Goal: Transaction & Acquisition: Purchase product/service

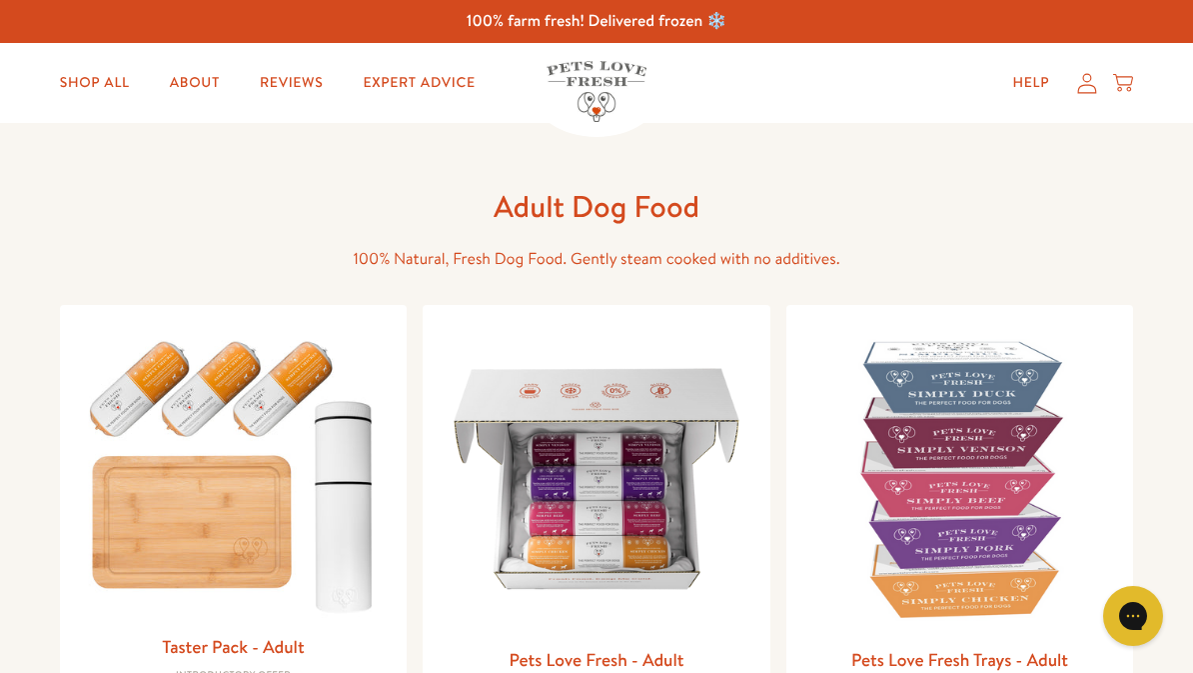
click at [1080, 83] on icon at bounding box center [1087, 83] width 20 height 21
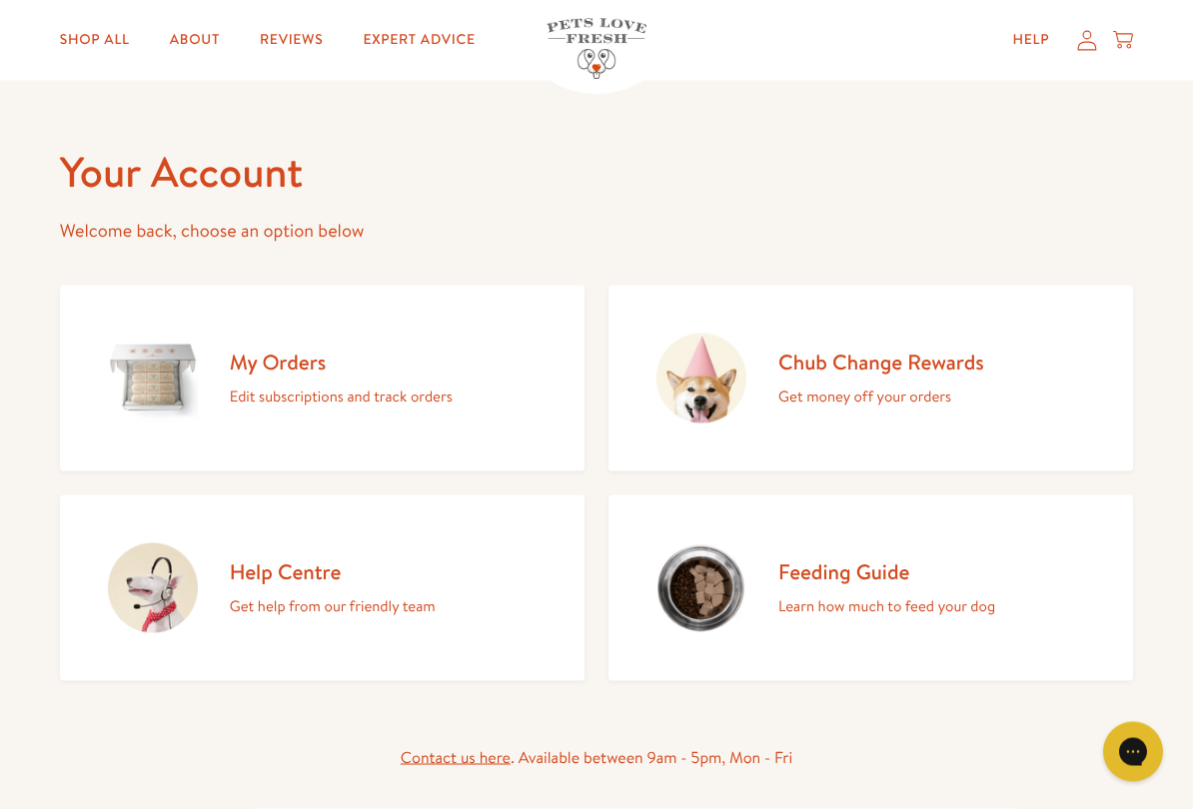
scroll to position [49, 0]
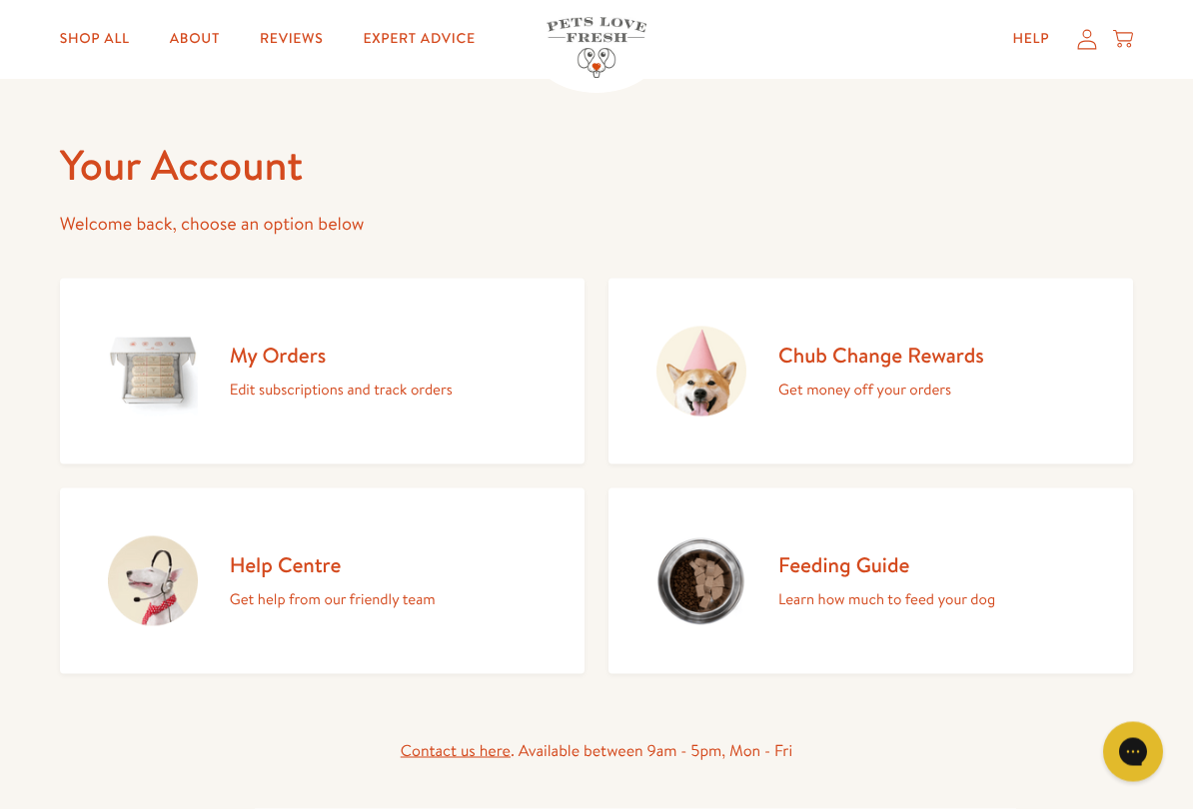
click at [921, 369] on div "Chub Change Rewards Get money off your orders" at bounding box center [881, 372] width 206 height 61
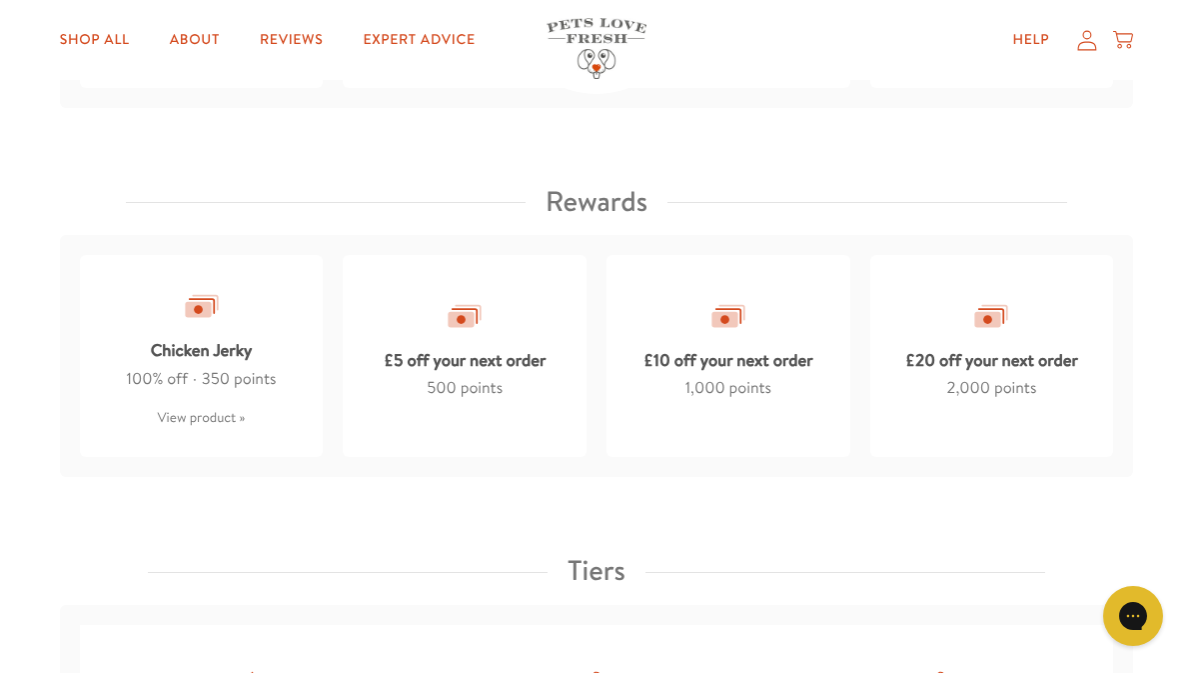
scroll to position [1658, 0]
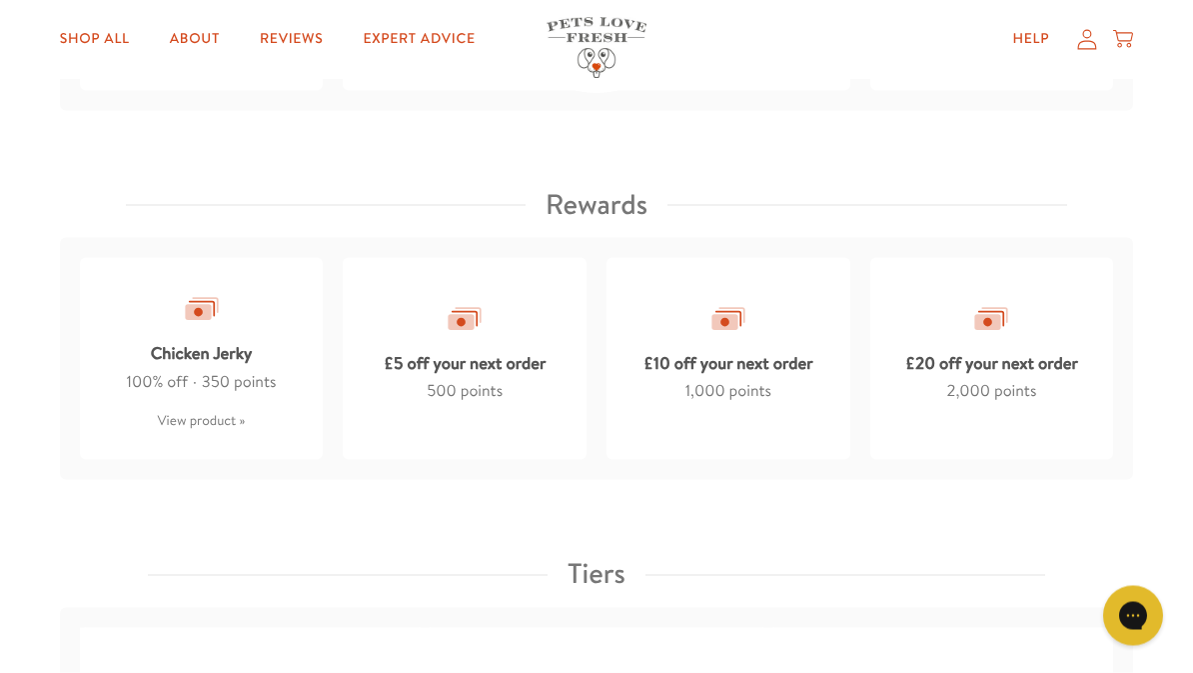
click at [1017, 340] on div "£20 off your next order" at bounding box center [991, 359] width 173 height 39
click at [995, 380] on span "points" at bounding box center [1015, 391] width 42 height 22
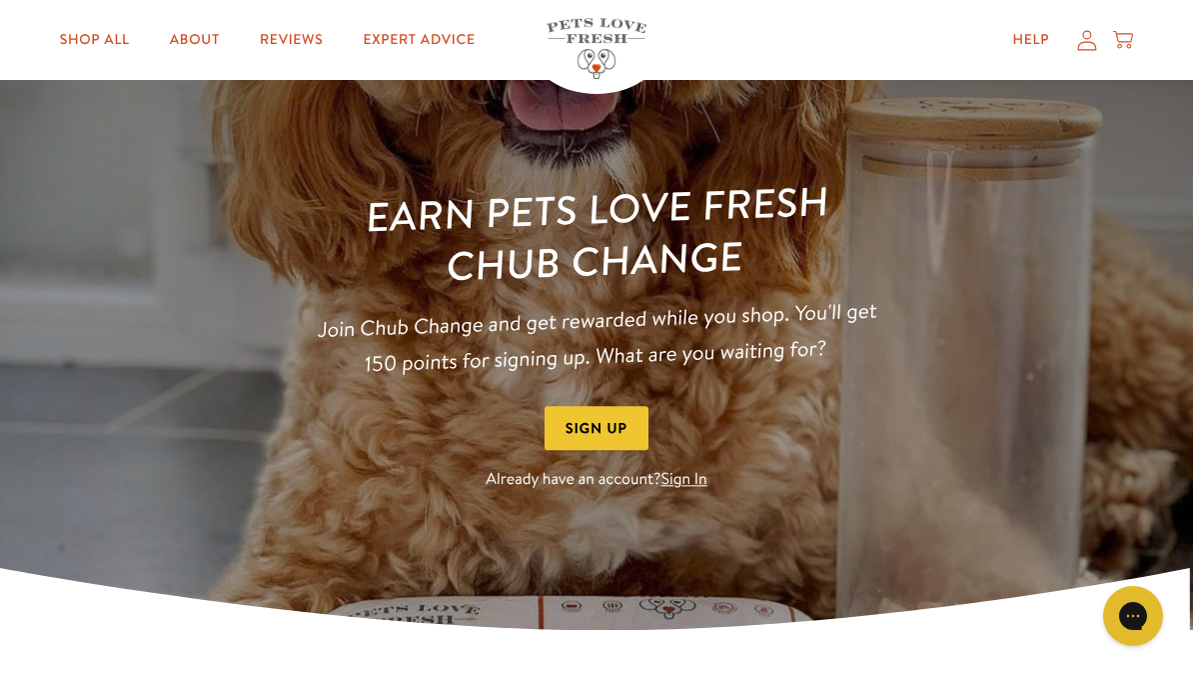
scroll to position [92, 0]
click at [697, 482] on link "Sign In" at bounding box center [685, 481] width 46 height 22
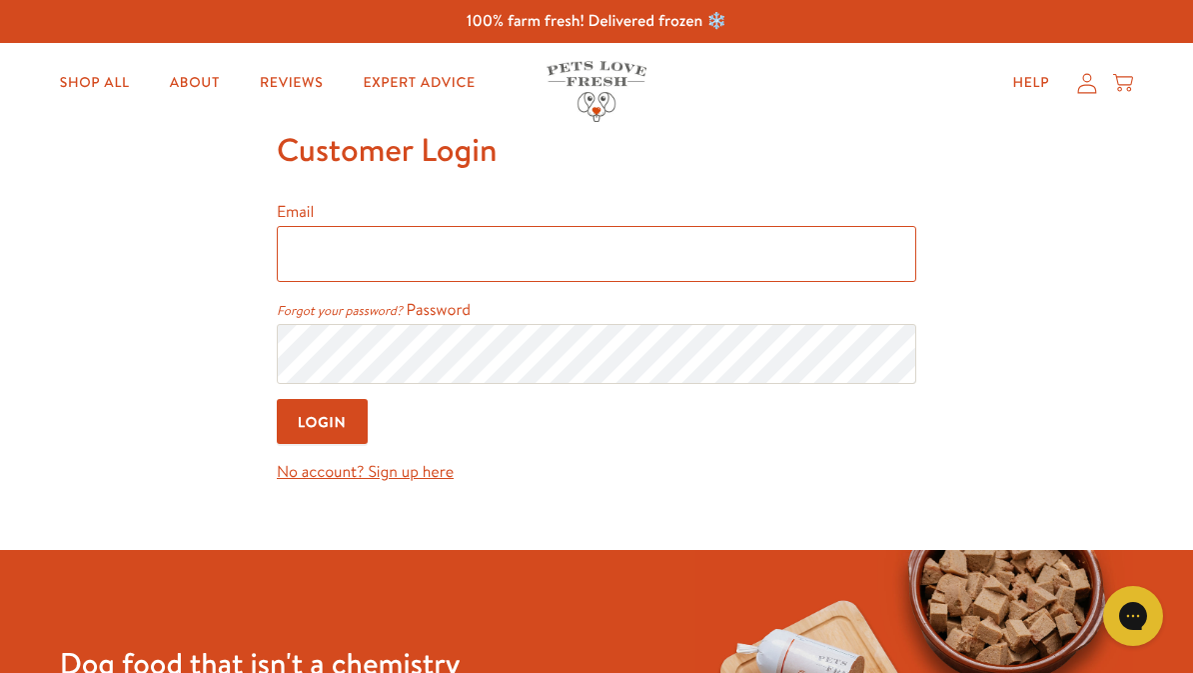
click at [408, 237] on input "Email" at bounding box center [597, 254] width 640 height 56
type input "janpot225@gmail.com"
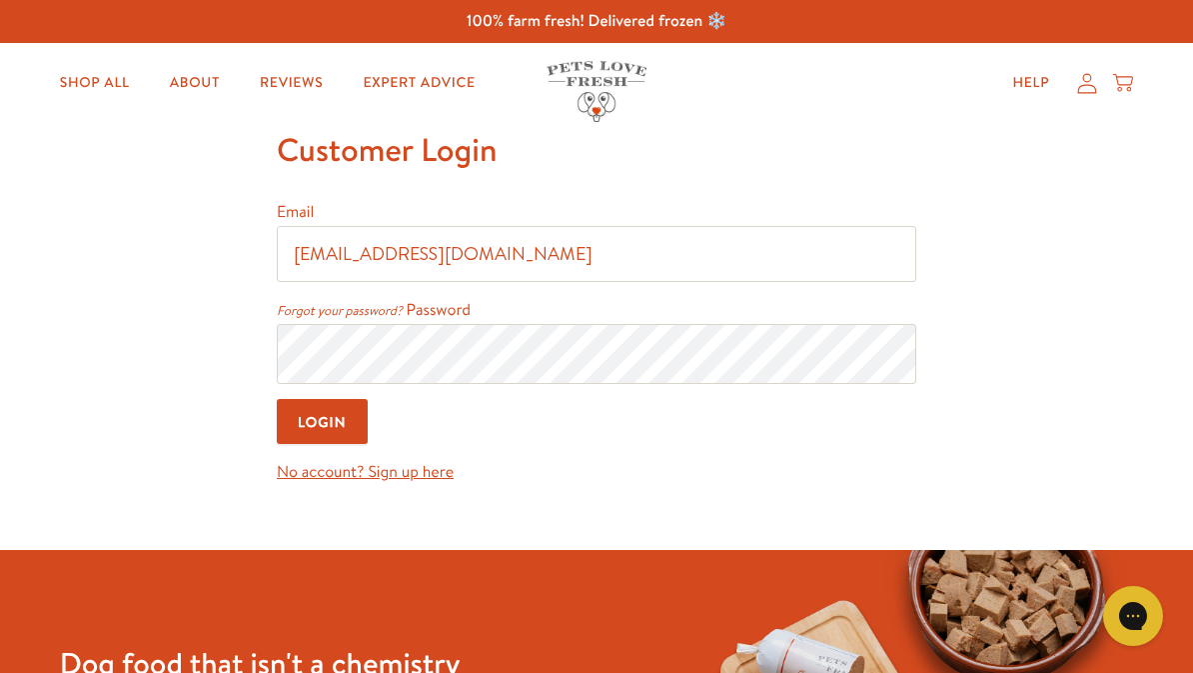
click at [343, 443] on input "Login" at bounding box center [322, 421] width 91 height 45
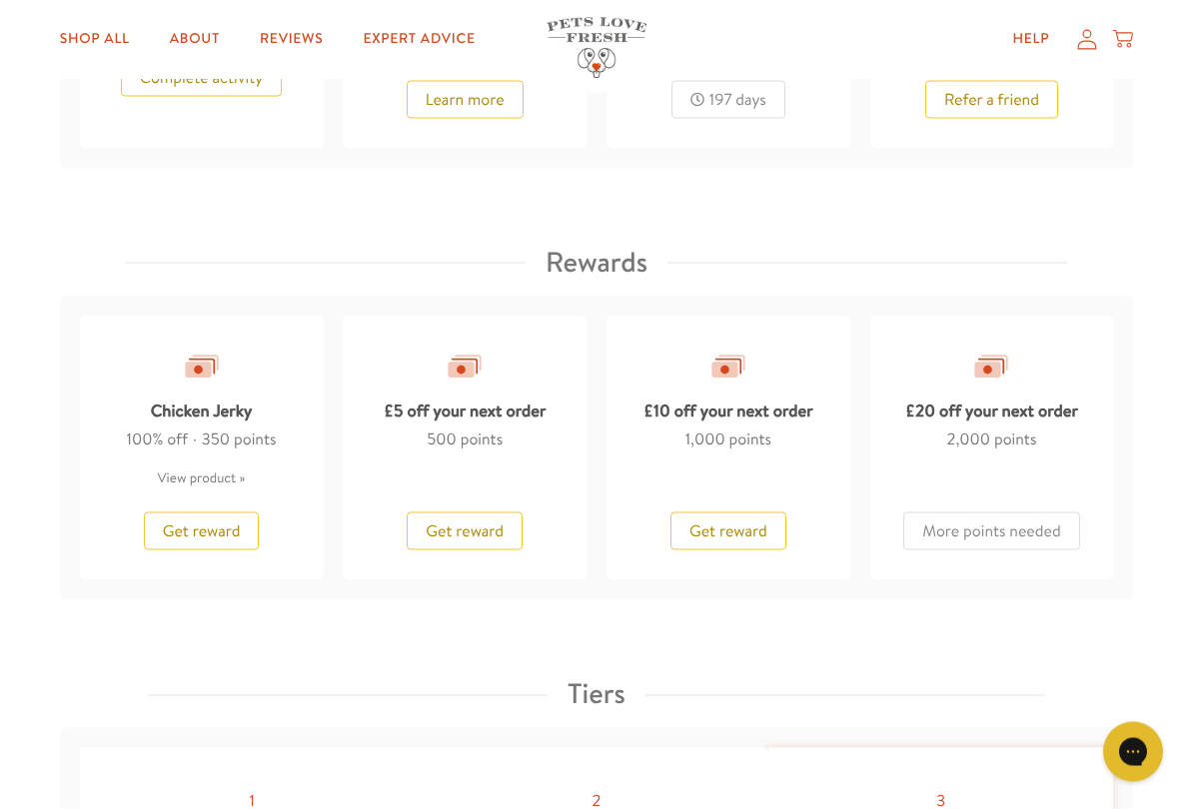
scroll to position [1574, 0]
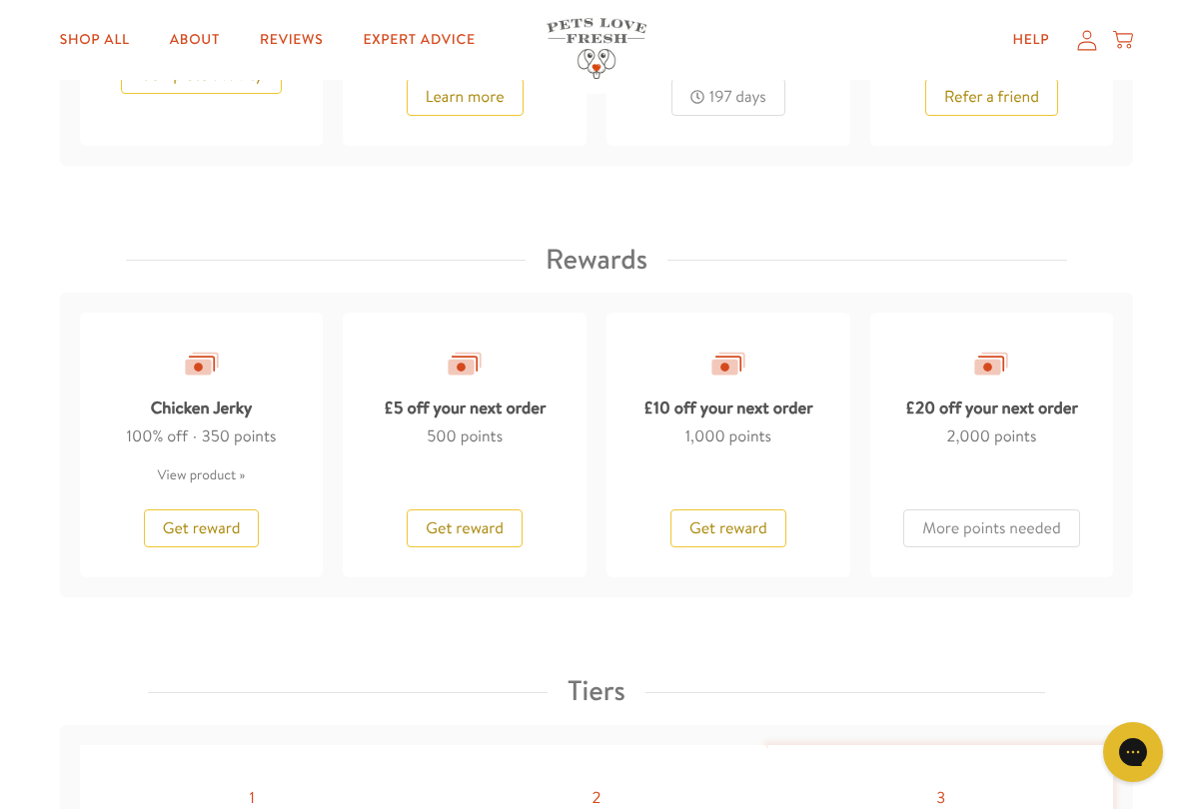
click at [741, 498] on div "Get reward" at bounding box center [729, 519] width 116 height 57
click at [740, 523] on span "Get reward" at bounding box center [729, 529] width 78 height 22
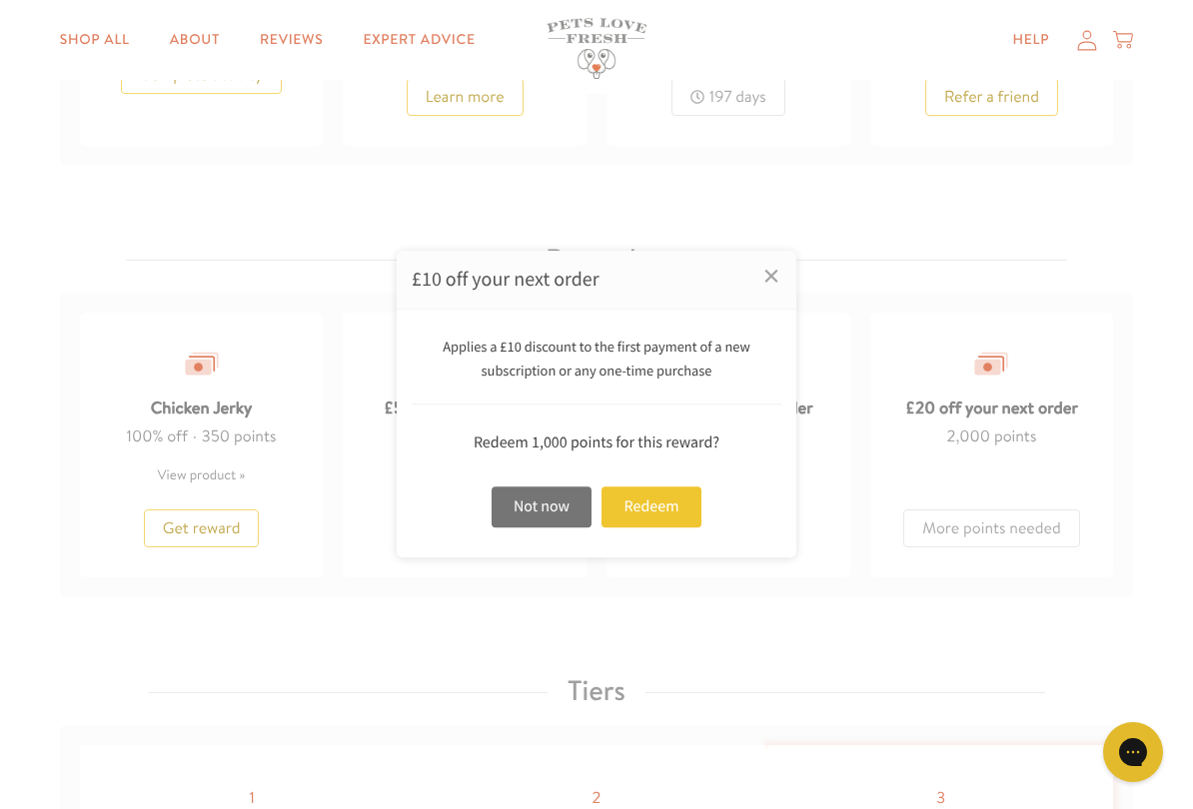
click at [680, 510] on div "Redeem" at bounding box center [652, 507] width 100 height 41
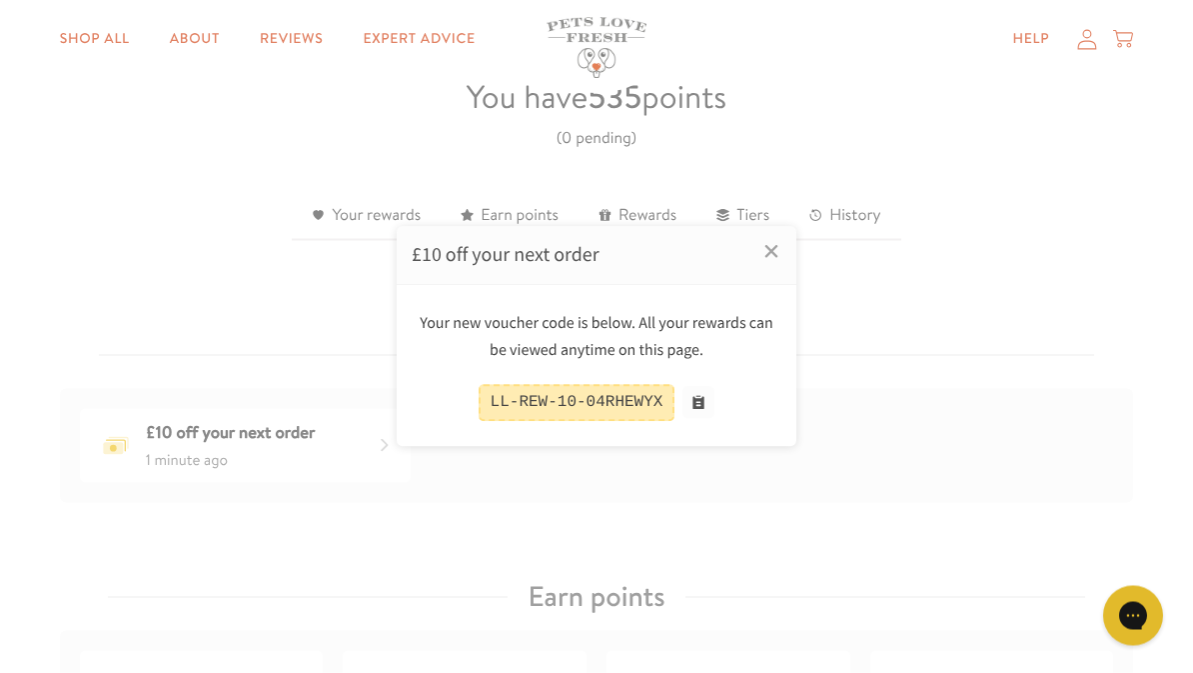
scroll to position [537, 0]
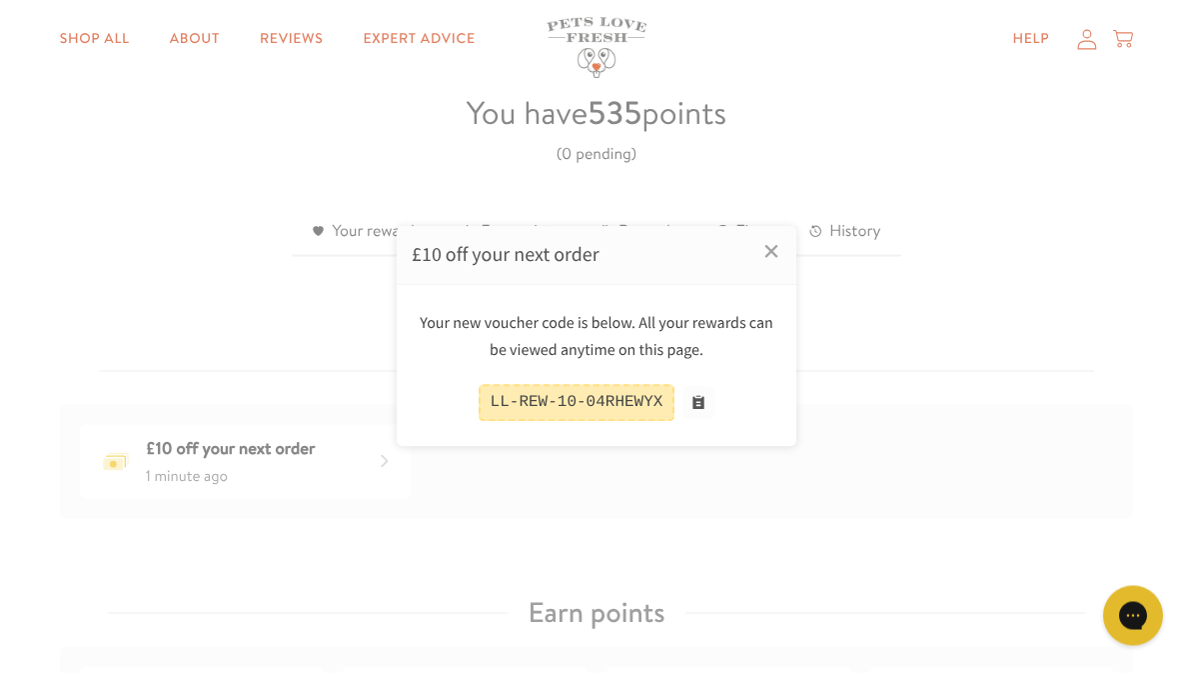
click at [99, 29] on div at bounding box center [596, 336] width 1193 height 673
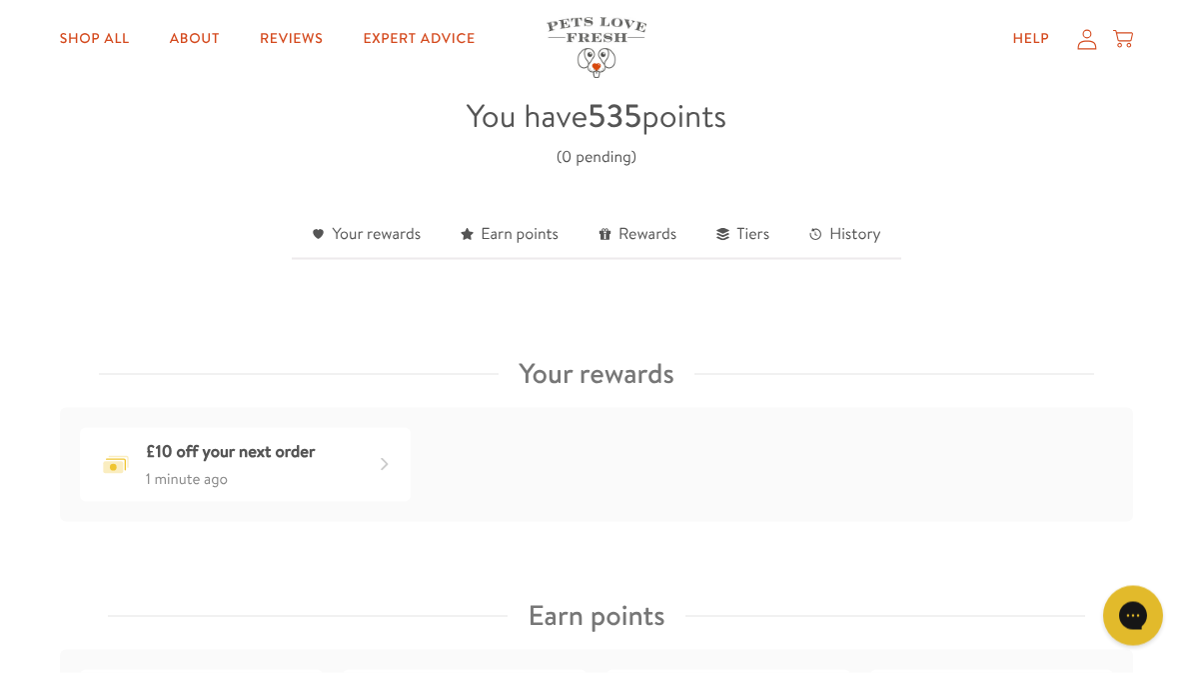
scroll to position [503, 0]
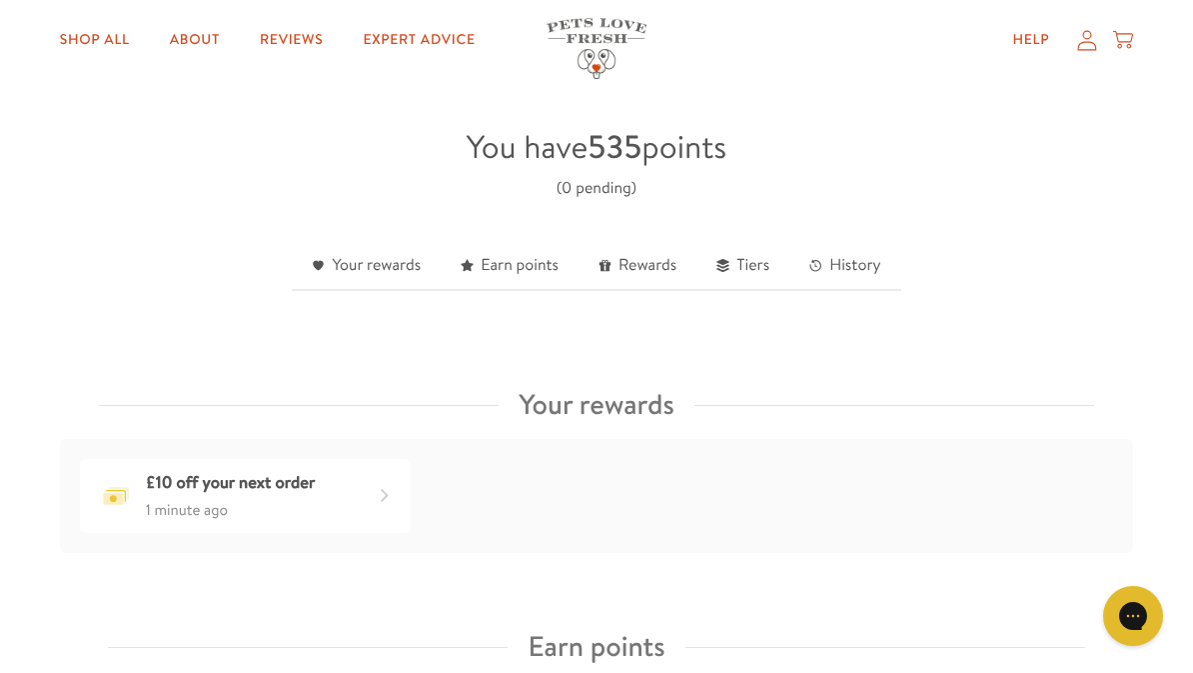
click at [98, 32] on link "Shop All" at bounding box center [95, 40] width 102 height 40
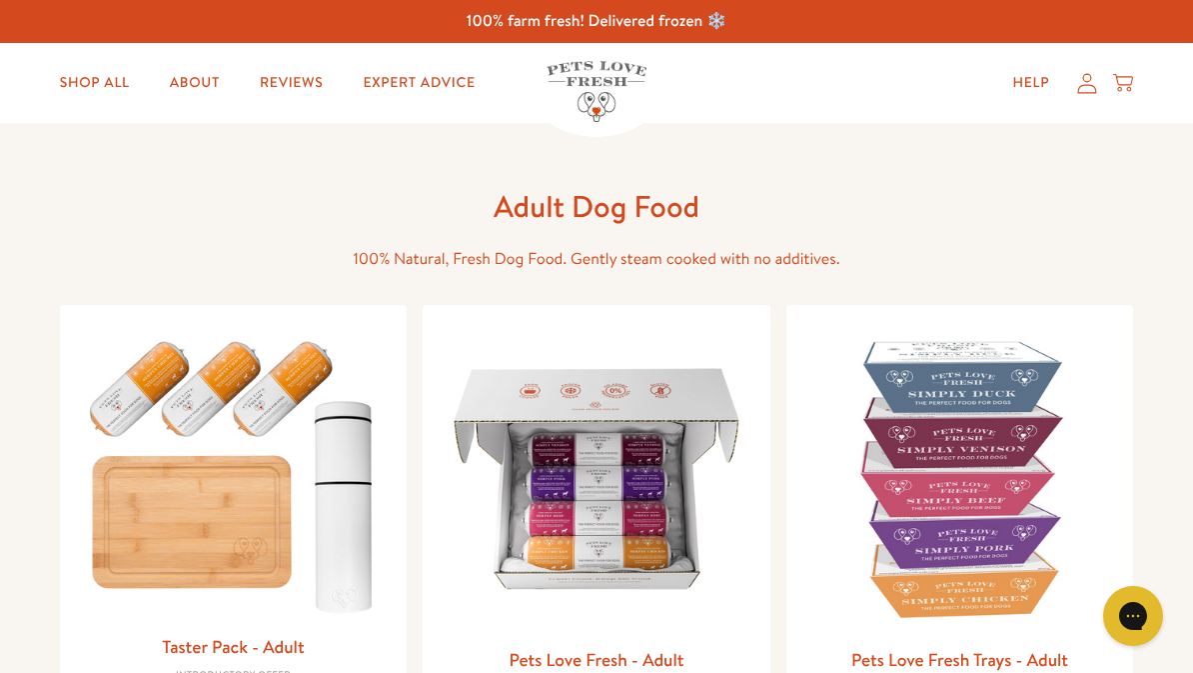
click at [674, 530] on img at bounding box center [597, 479] width 316 height 316
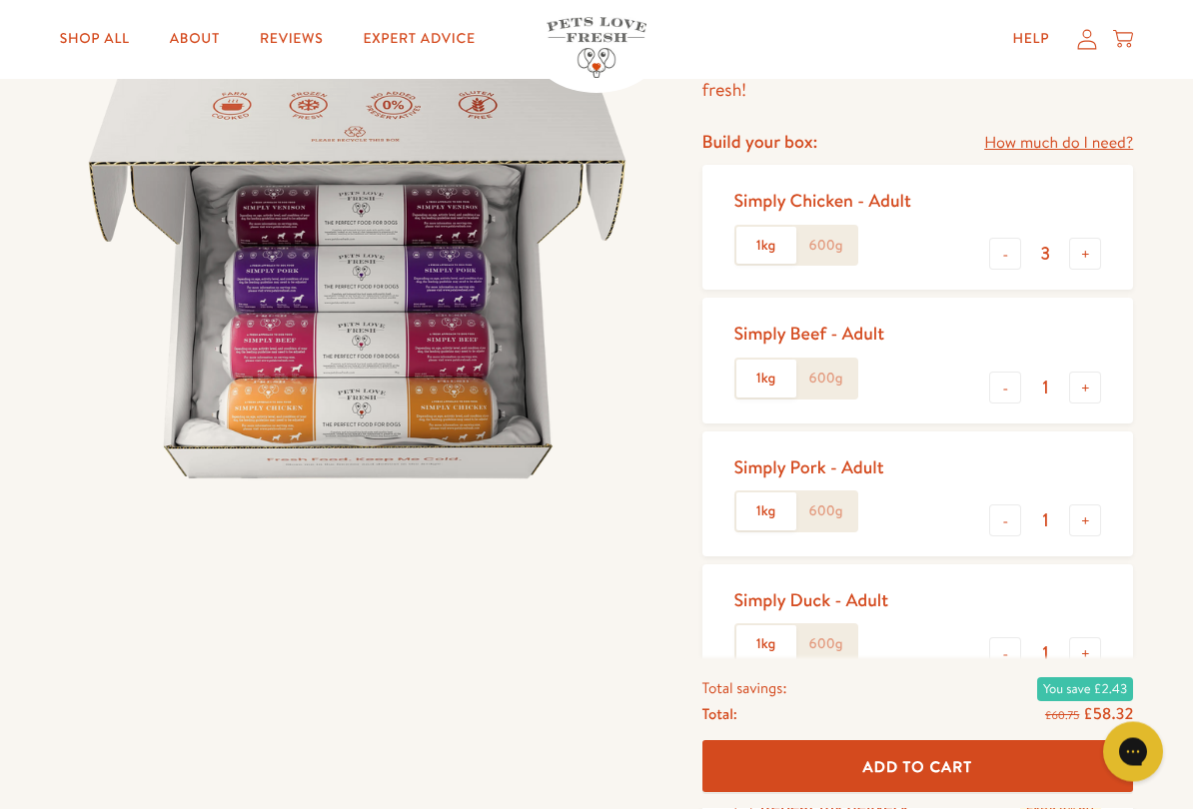
click at [999, 250] on button "-" at bounding box center [1005, 255] width 32 height 32
click at [1005, 248] on button "-" at bounding box center [1005, 254] width 32 height 32
click at [1005, 256] on button "-" at bounding box center [1005, 254] width 32 height 32
type input "0"
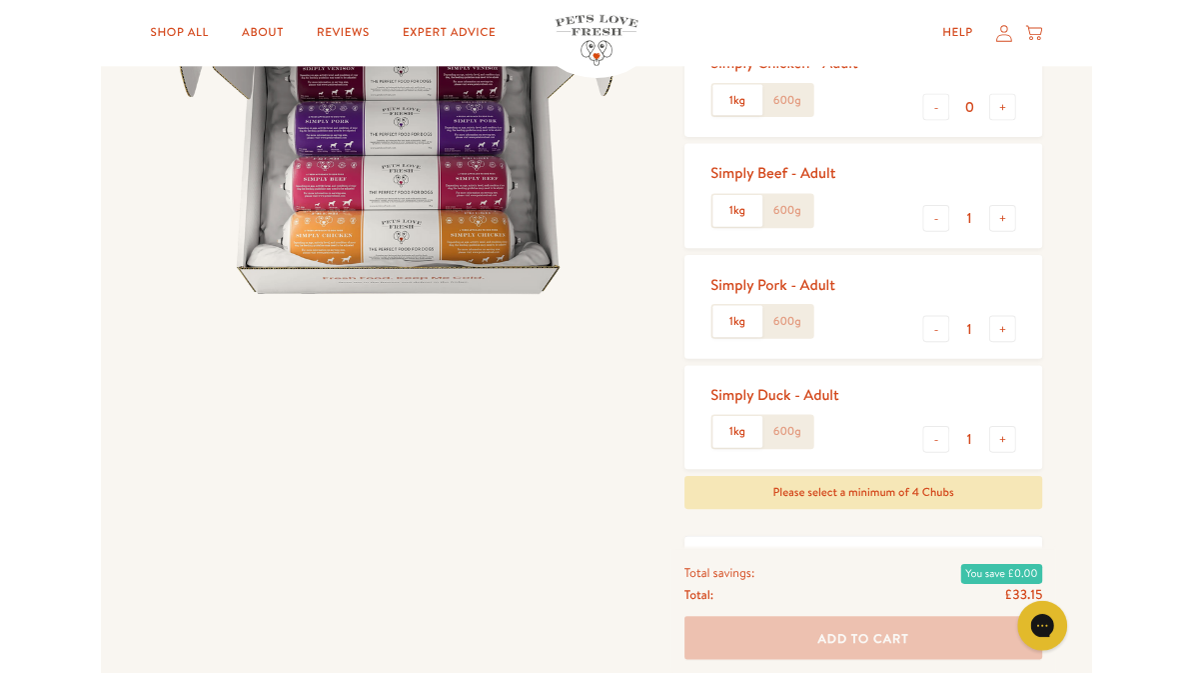
scroll to position [335, 0]
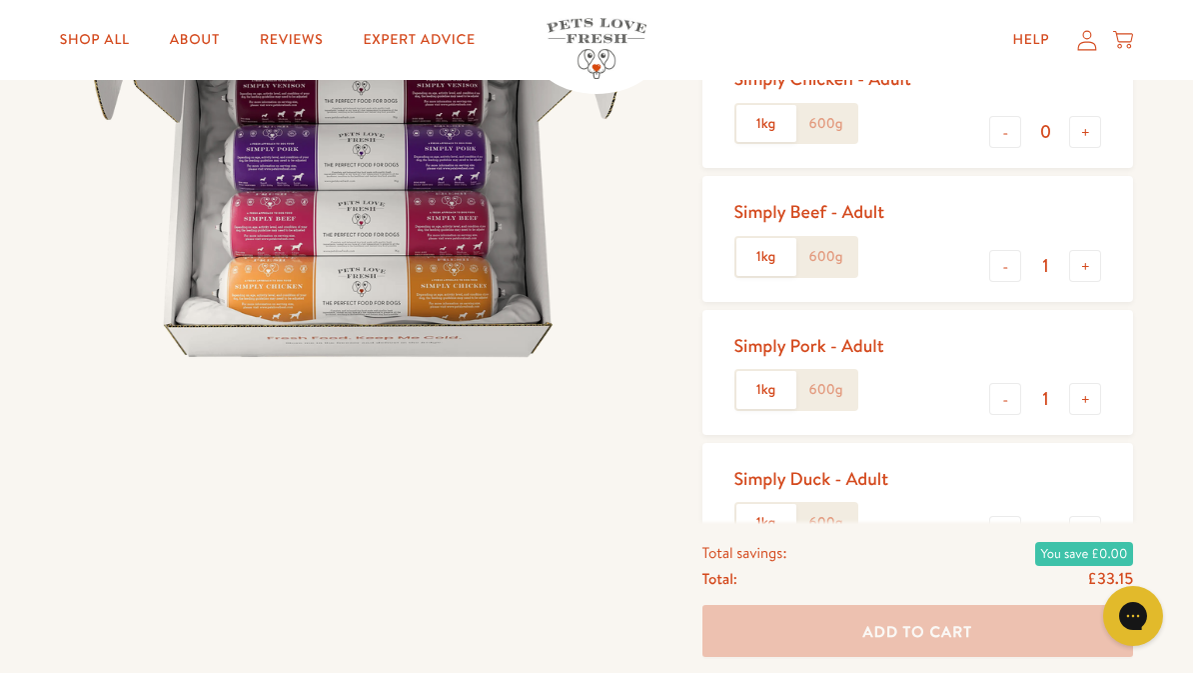
click at [1084, 266] on button "+" at bounding box center [1085, 266] width 32 height 32
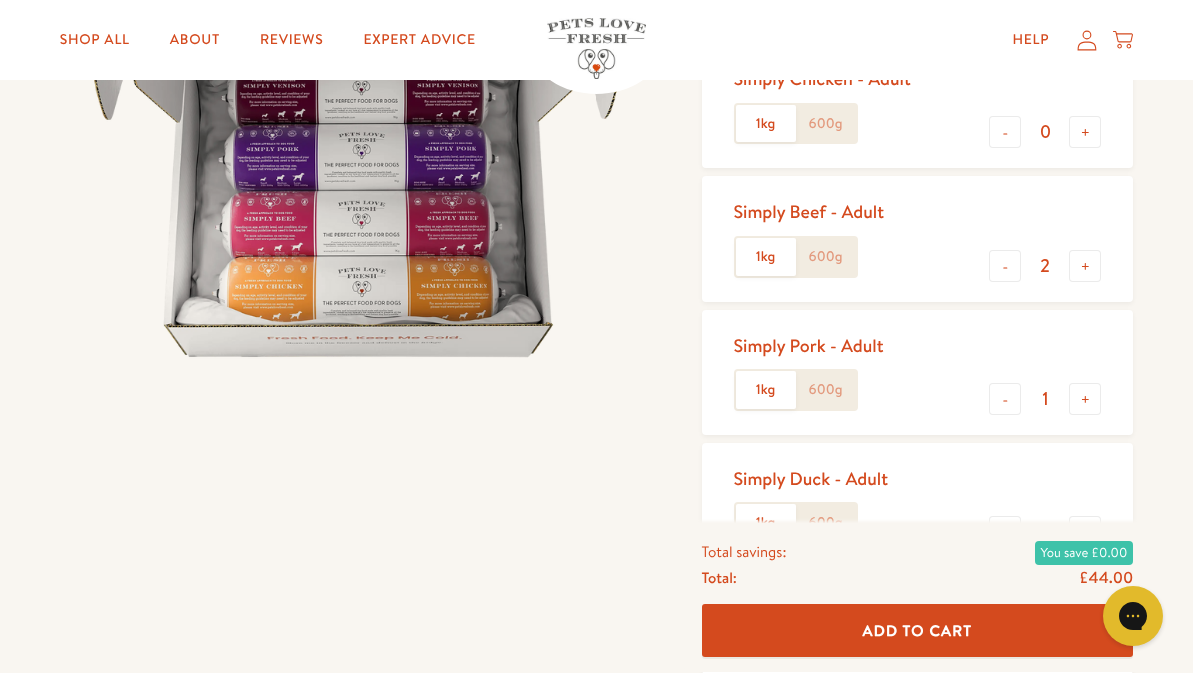
click at [1088, 258] on button "+" at bounding box center [1085, 266] width 32 height 32
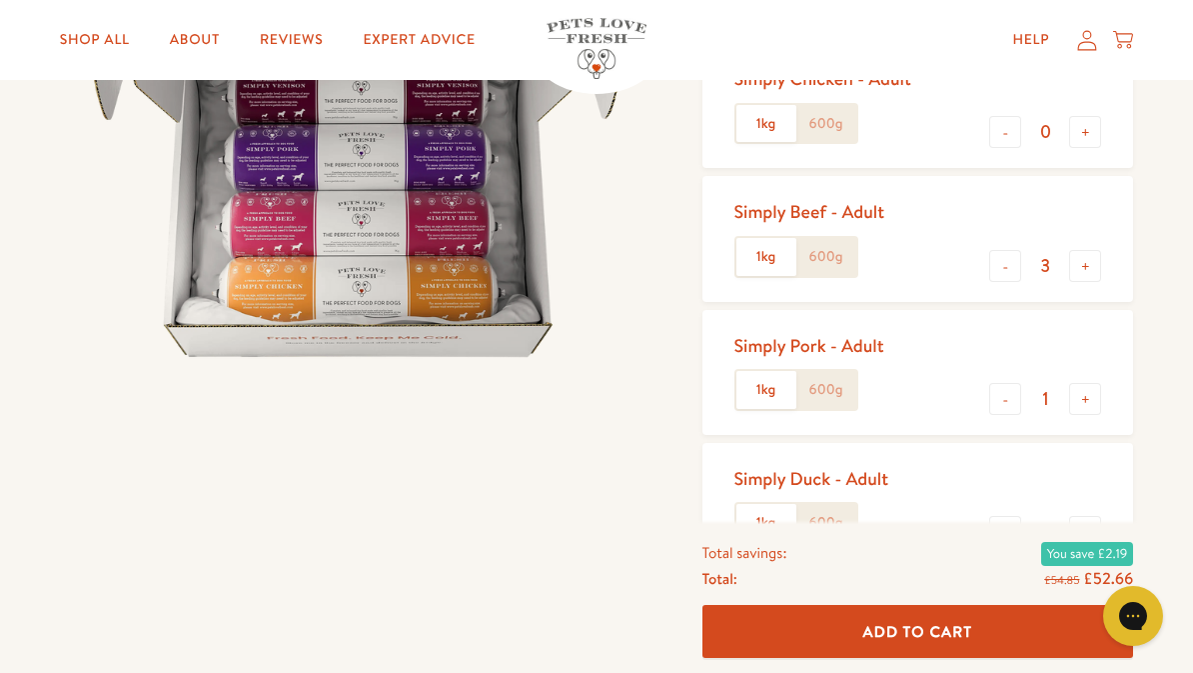
click at [1089, 259] on button "+" at bounding box center [1085, 266] width 32 height 32
type input "4"
click at [999, 402] on button "-" at bounding box center [1005, 399] width 32 height 32
type input "0"
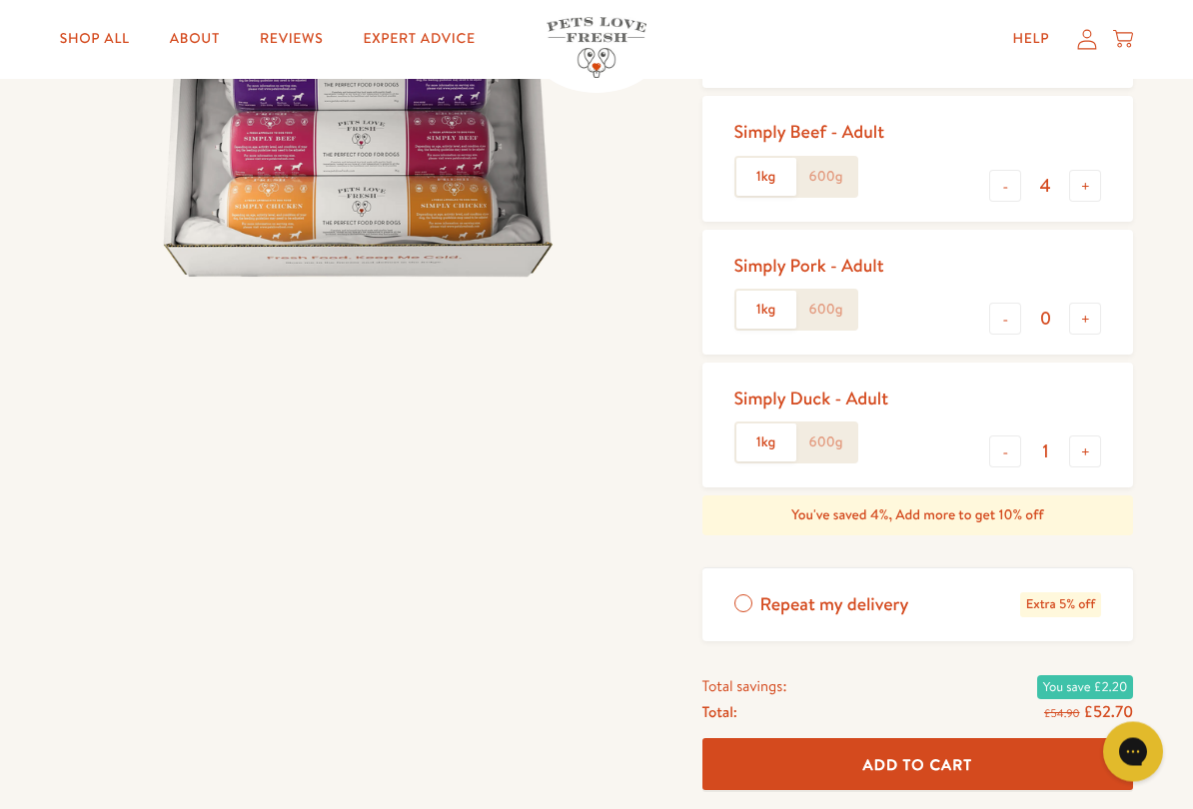
click at [1004, 447] on button "-" at bounding box center [1005, 453] width 32 height 32
type input "0"
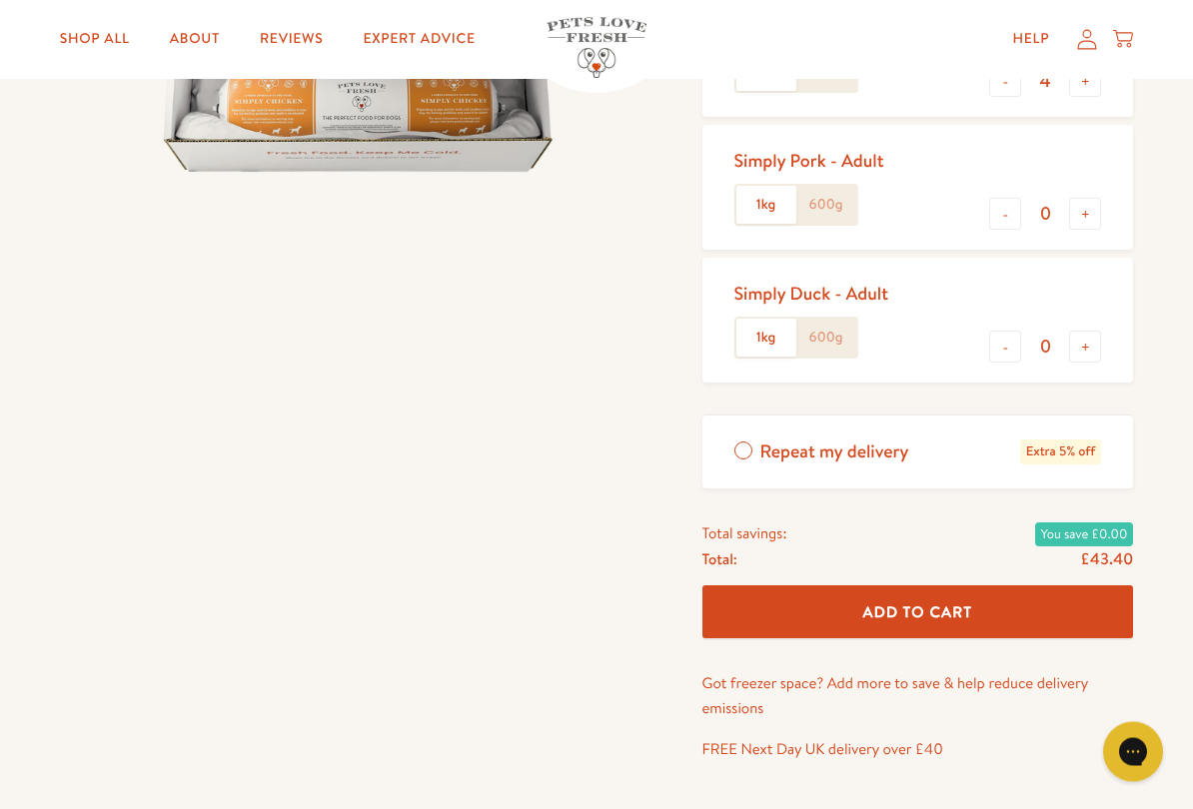
scroll to position [520, 0]
click at [920, 612] on span "Add To Cart" at bounding box center [917, 612] width 110 height 21
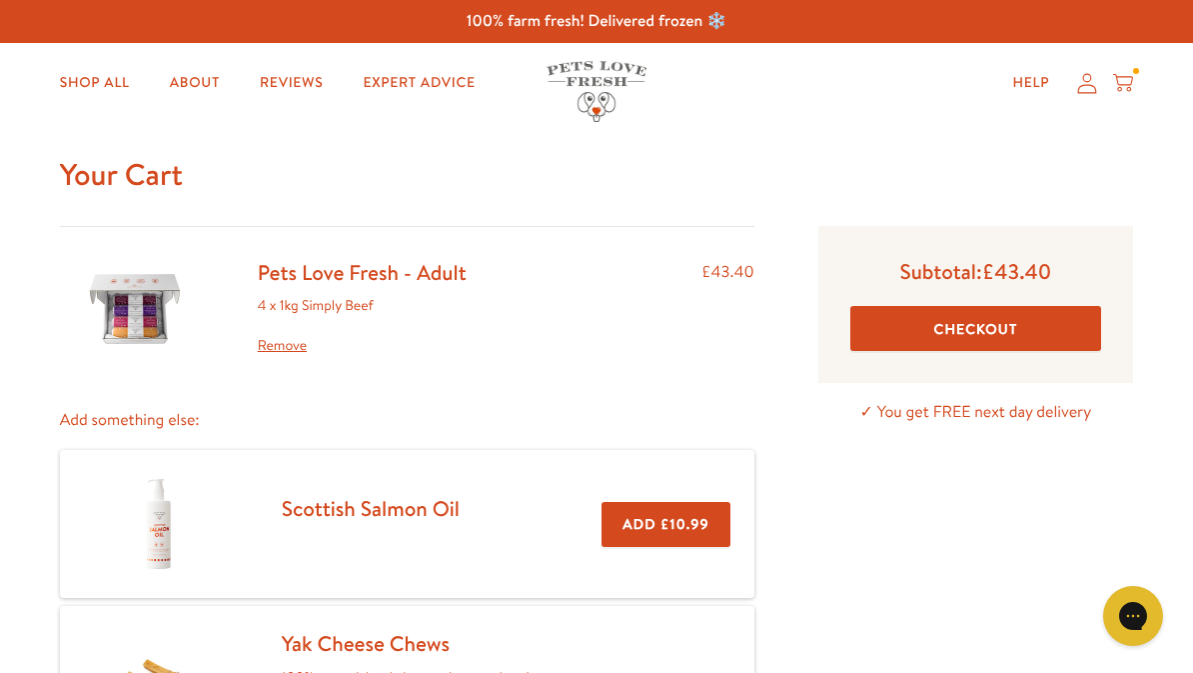
click at [679, 529] on button "Add £10.99" at bounding box center [666, 524] width 128 height 45
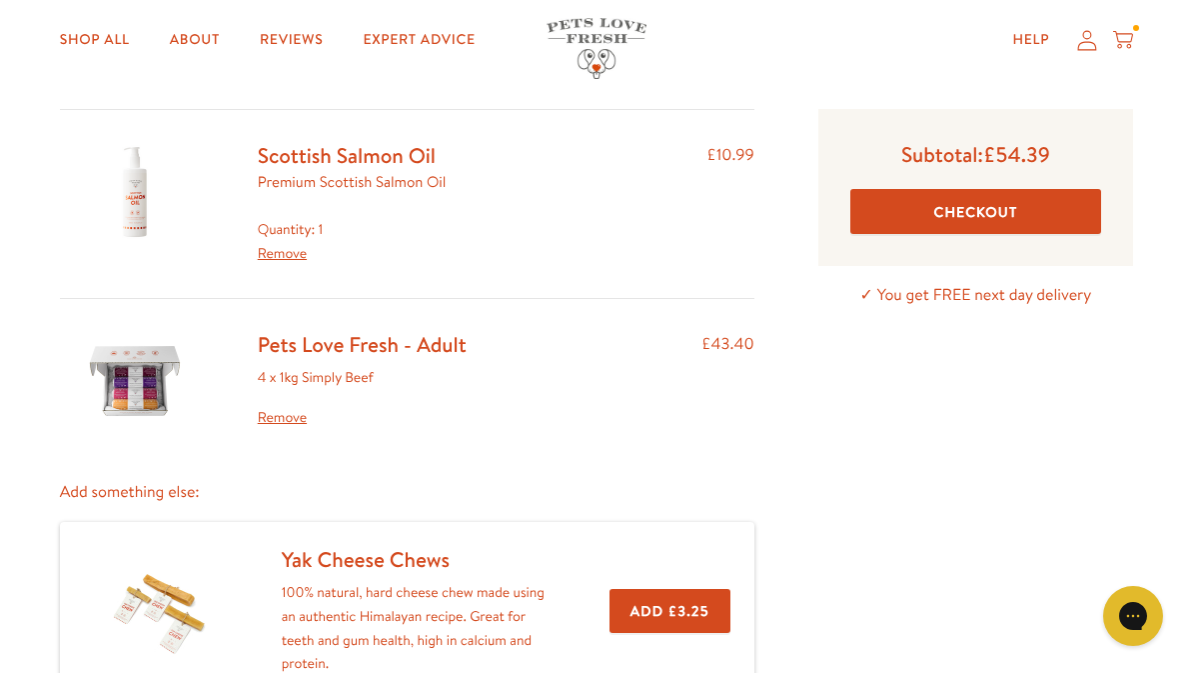
scroll to position [118, 0]
click at [985, 215] on button "Checkout" at bounding box center [975, 210] width 251 height 45
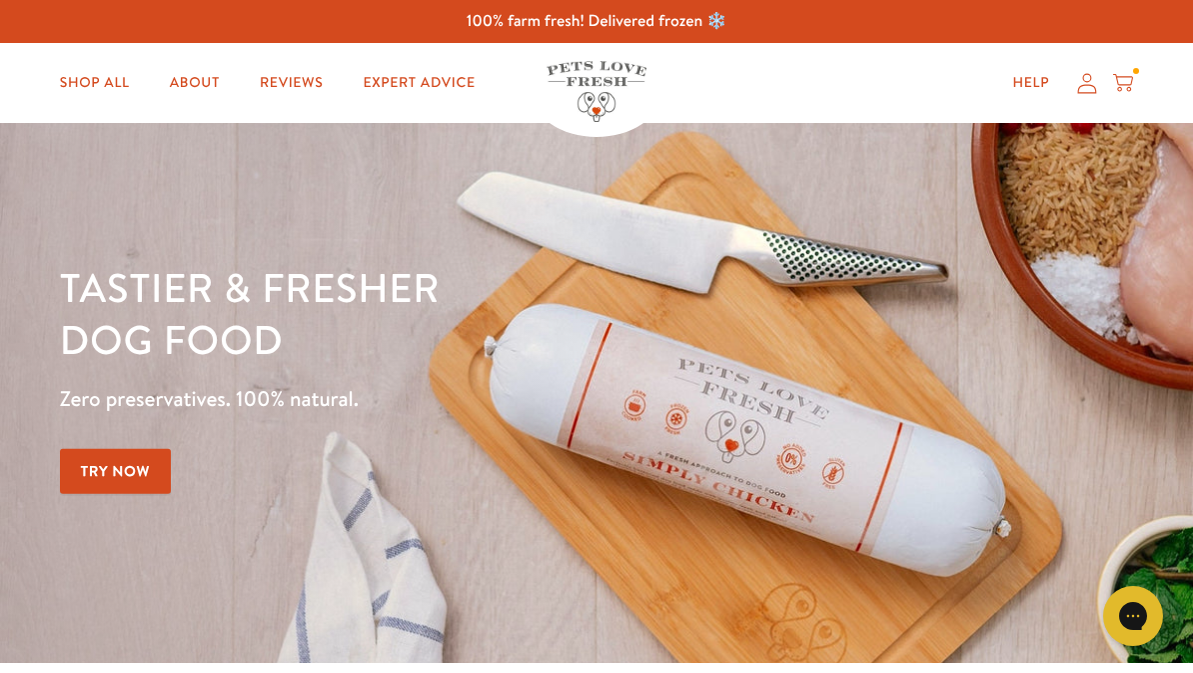
click at [1084, 84] on icon at bounding box center [1087, 83] width 20 height 21
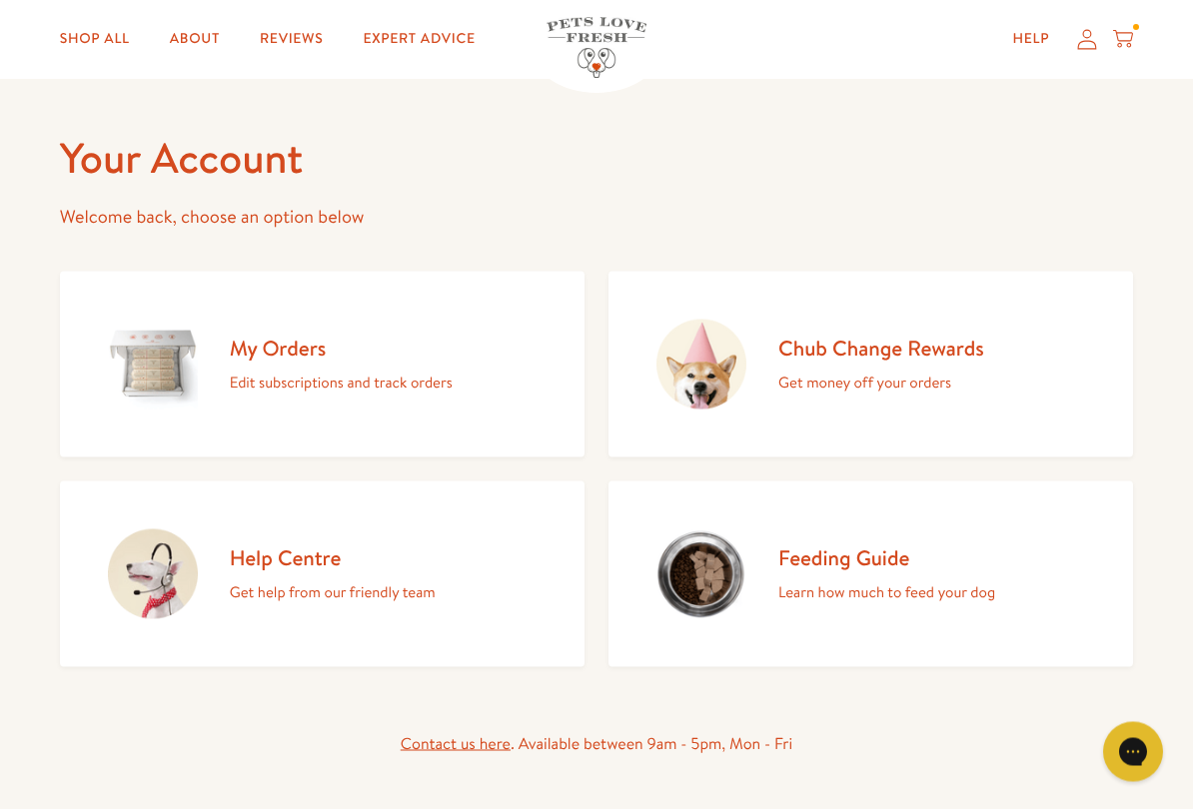
scroll to position [66, 0]
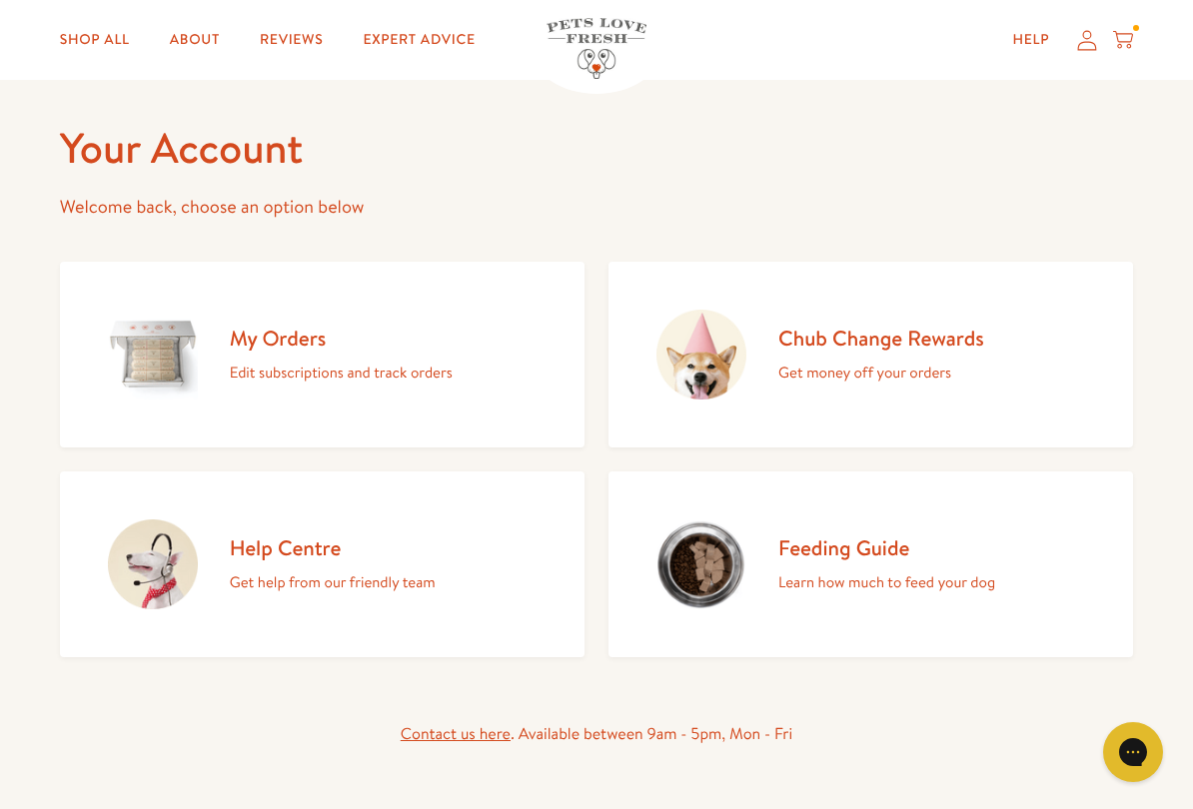
click at [336, 350] on h2 "My Orders" at bounding box center [341, 338] width 223 height 27
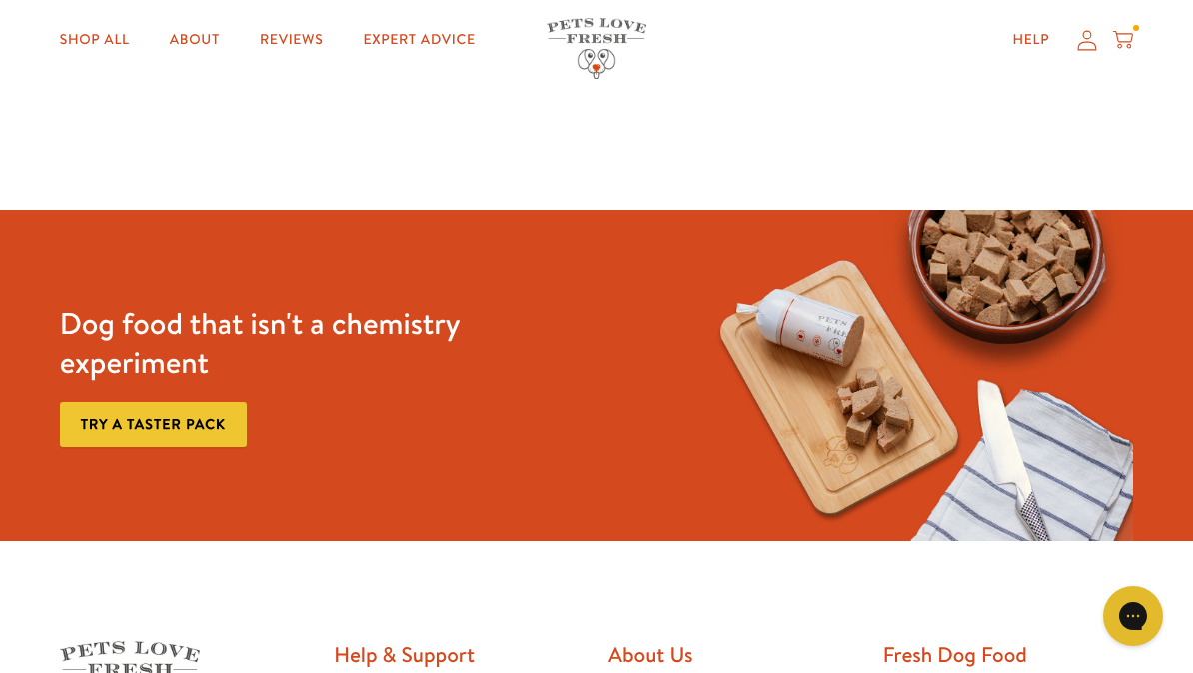
scroll to position [24, 0]
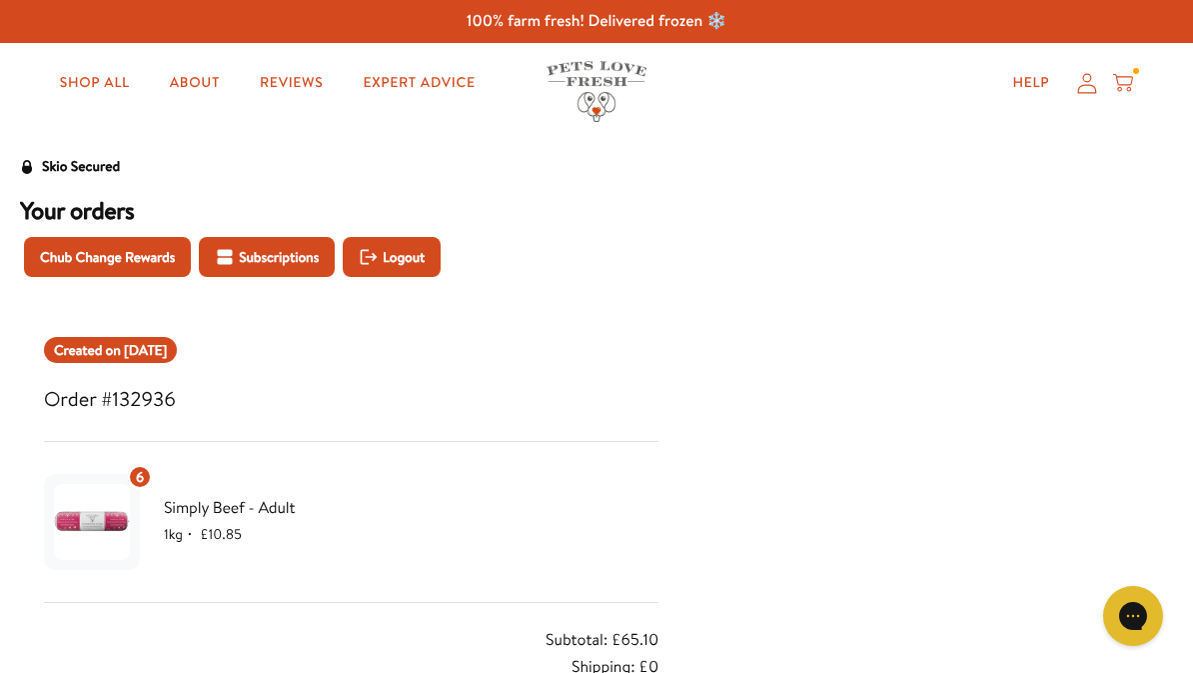
click at [1130, 76] on icon at bounding box center [1123, 83] width 20 height 22
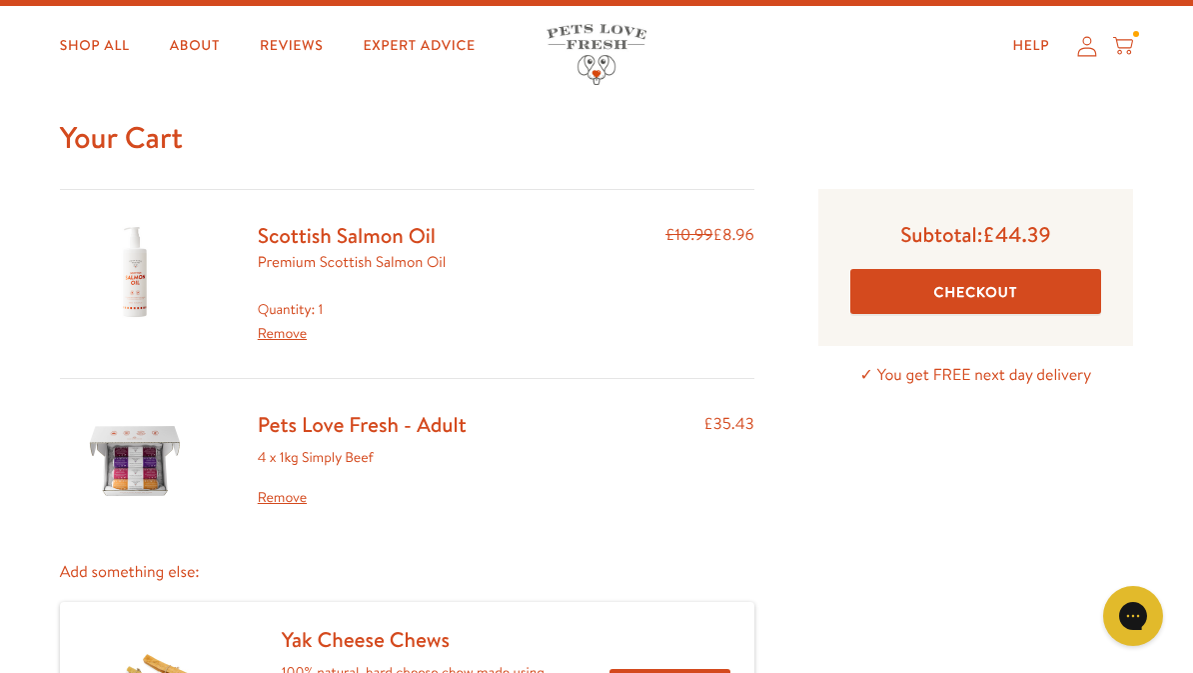
scroll to position [33, 0]
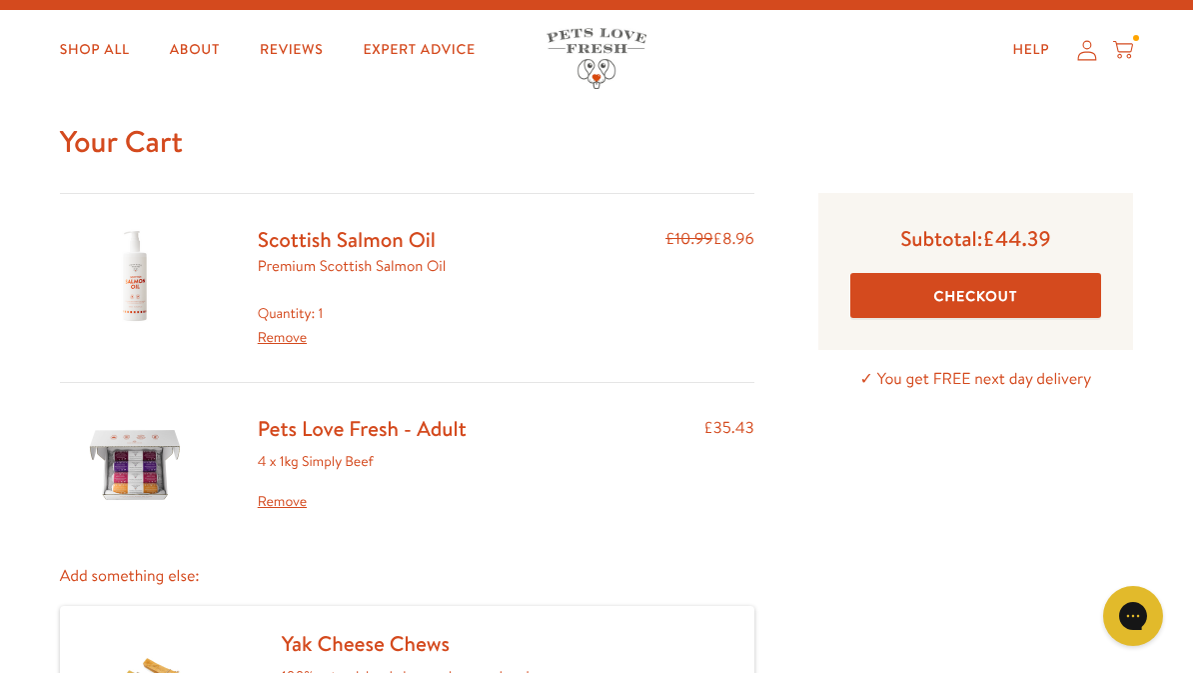
click at [1016, 295] on button "Checkout" at bounding box center [975, 295] width 251 height 45
